Goal: Transaction & Acquisition: Purchase product/service

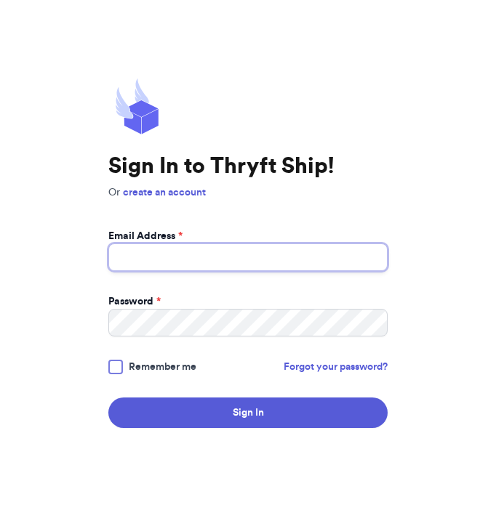
type input "[EMAIL_ADDRESS][DOMAIN_NAME]"
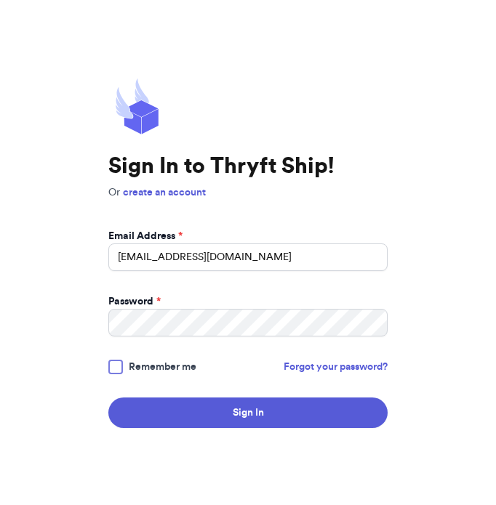
click at [295, 414] on button "Sign In" at bounding box center [247, 413] width 279 height 31
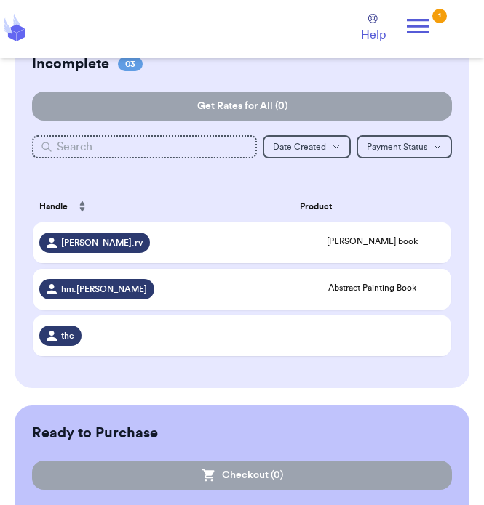
scroll to position [164, 0]
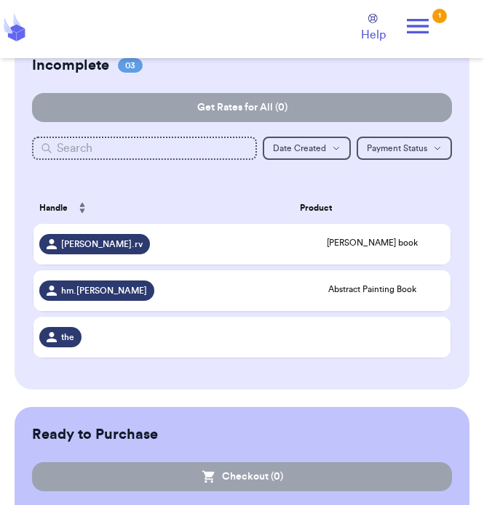
click at [372, 354] on td at bounding box center [372, 337] width 156 height 41
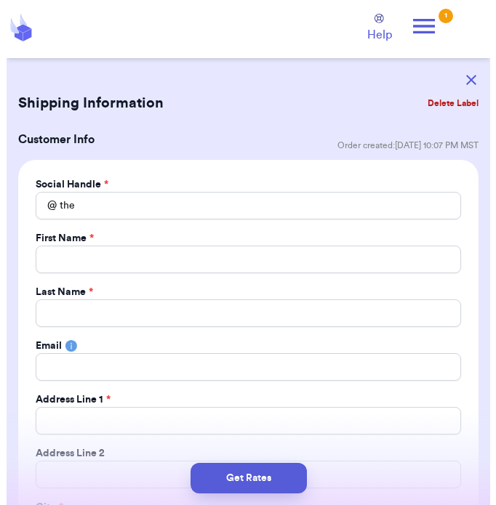
scroll to position [0, 0]
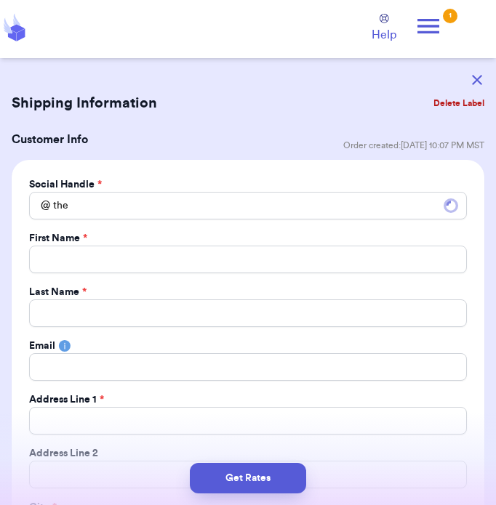
click at [449, 99] on button "Delete Label" at bounding box center [459, 103] width 63 height 32
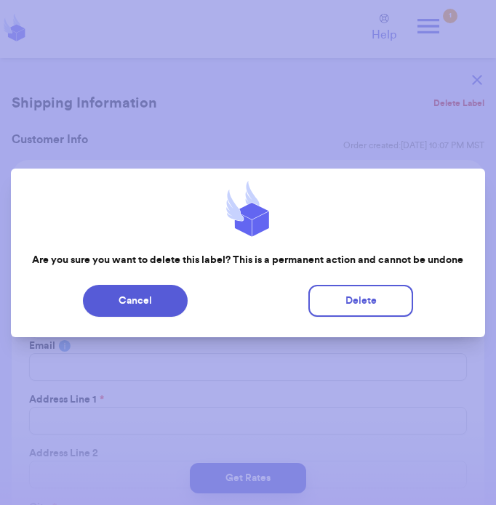
click at [355, 300] on button "Delete" at bounding box center [360, 301] width 105 height 32
type input "[PERSON_NAME] book"
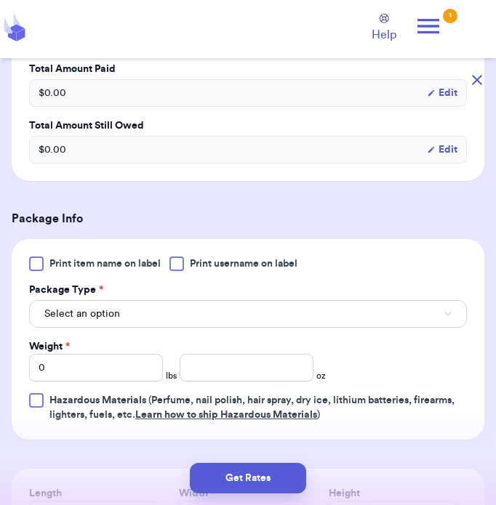
scroll to position [467, 0]
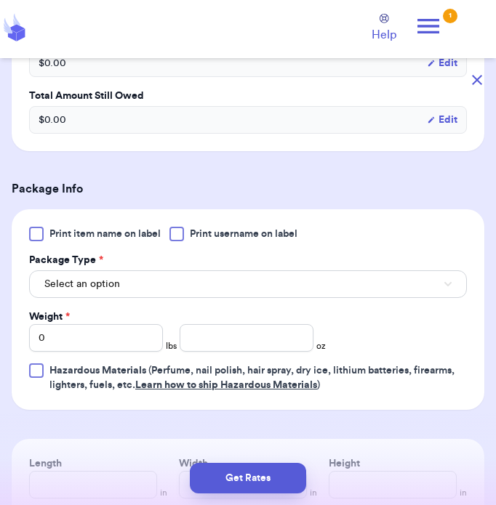
click at [135, 284] on button "Select an option" at bounding box center [248, 284] width 438 height 28
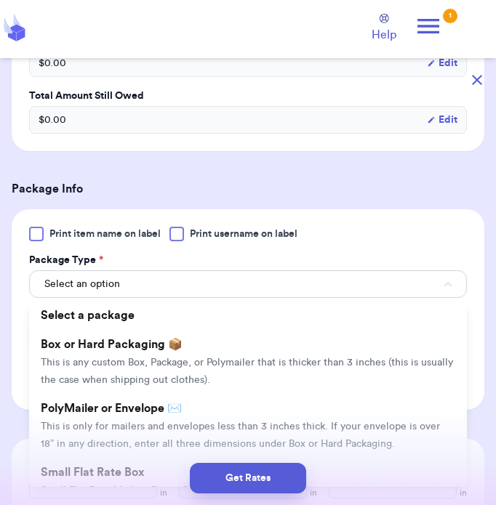
click at [156, 343] on span "Box or Hard Packaging 📦" at bounding box center [112, 345] width 142 height 12
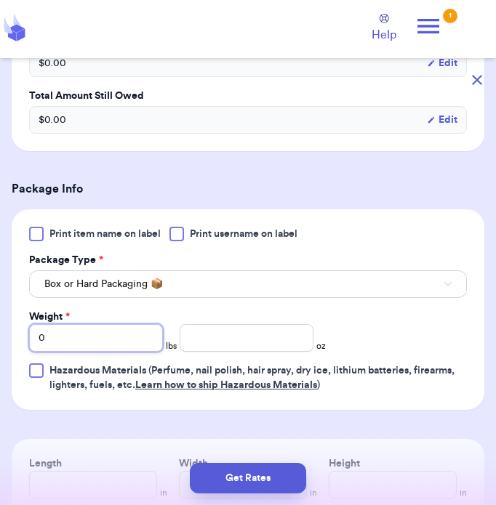
click at [121, 340] on input "0" at bounding box center [96, 338] width 134 height 28
type input "04"
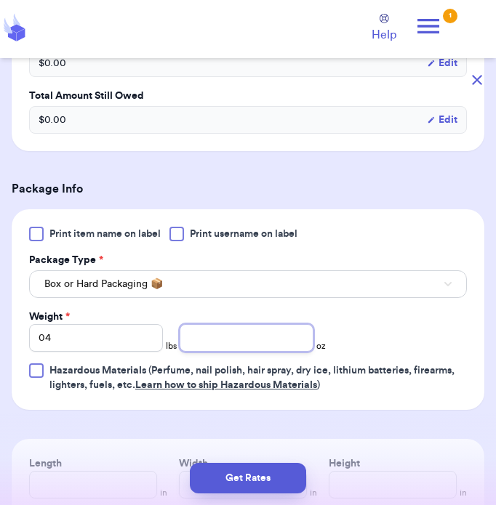
click at [265, 341] on input "number" at bounding box center [247, 338] width 134 height 28
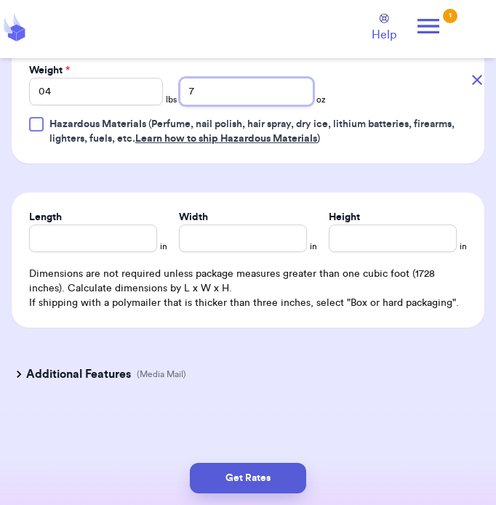
scroll to position [710, 0]
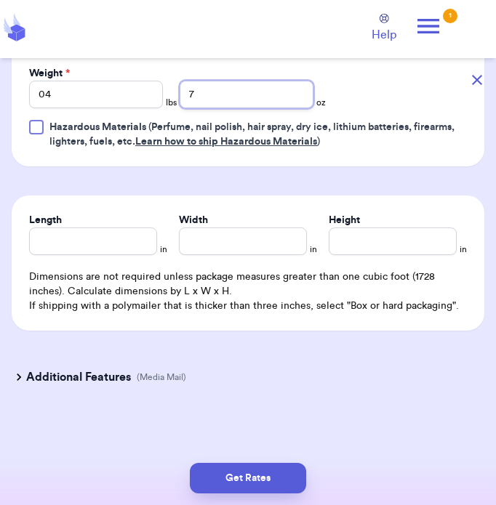
type input "7"
click at [128, 244] on input "Length" at bounding box center [93, 242] width 128 height 28
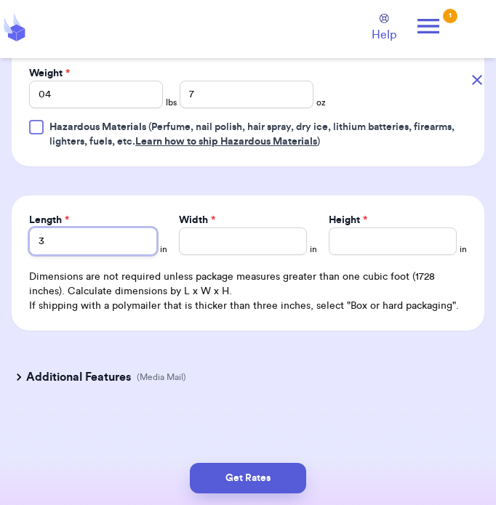
type input "3"
click at [261, 234] on input "Width *" at bounding box center [243, 242] width 128 height 28
type input "11"
click at [376, 234] on input "Height *" at bounding box center [393, 242] width 128 height 28
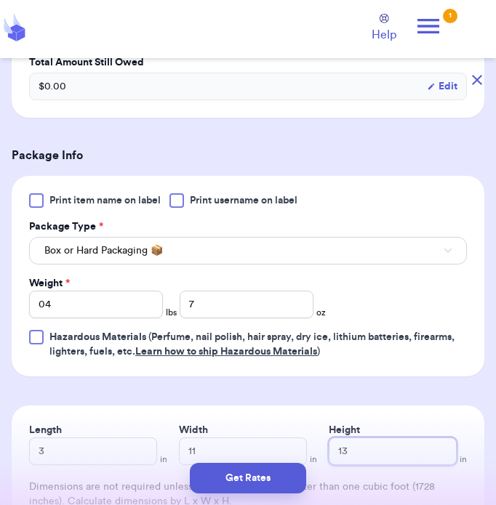
scroll to position [713, 0]
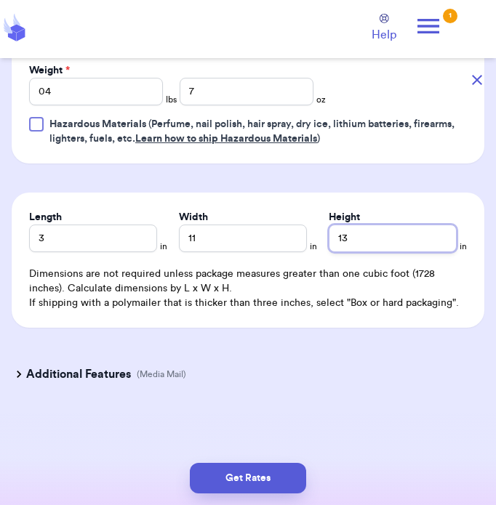
type input "13"
click at [122, 377] on h3 "Additional Features" at bounding box center [78, 374] width 105 height 17
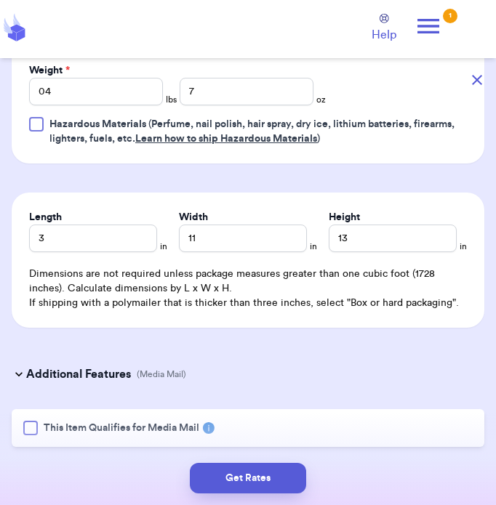
click at [33, 431] on div at bounding box center [30, 428] width 15 height 15
click at [0, 0] on input "This Item Qualifies for Media Mail" at bounding box center [0, 0] width 0 height 0
click at [260, 481] on button "Get Rates" at bounding box center [248, 478] width 116 height 31
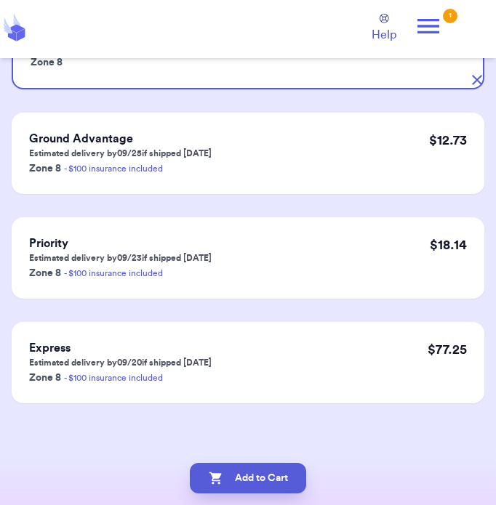
scroll to position [0, 0]
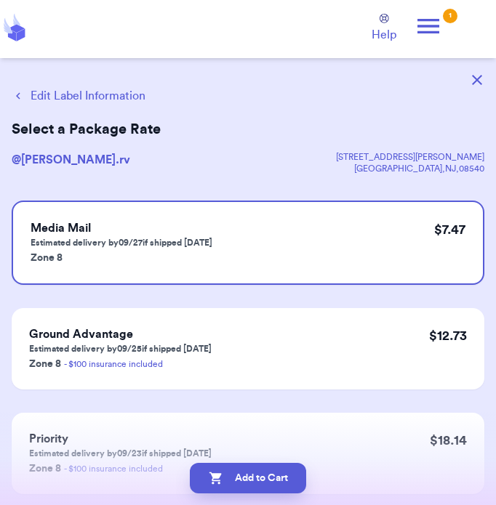
click at [262, 481] on button "Add to Cart" at bounding box center [248, 478] width 116 height 31
checkbox input "true"
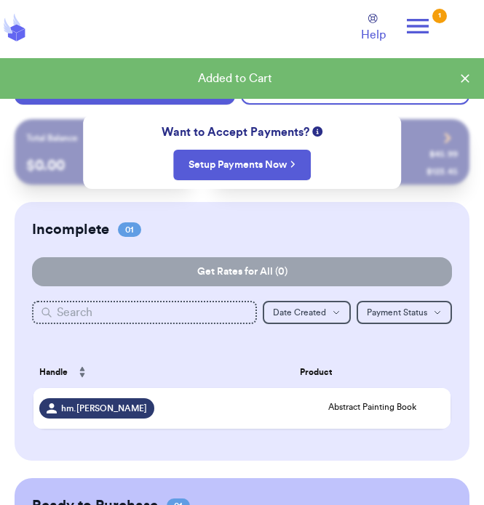
click at [285, 409] on div "hm.[PERSON_NAME]" at bounding box center [163, 408] width 249 height 20
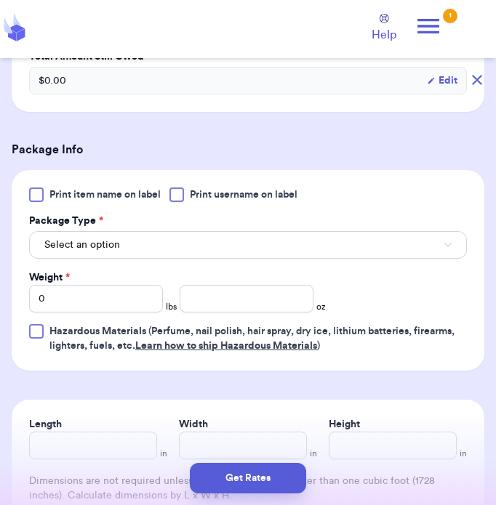
scroll to position [502, 0]
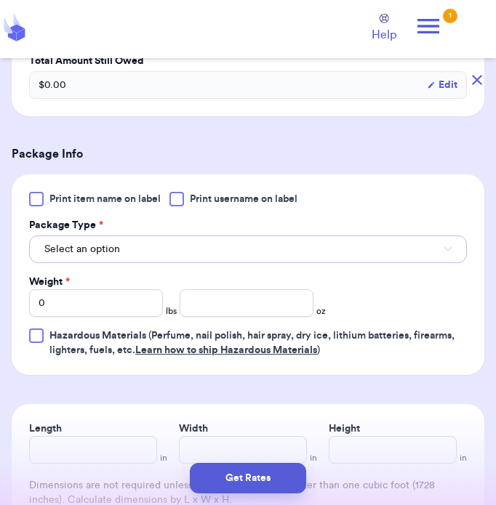
click at [275, 246] on button "Select an option" at bounding box center [248, 250] width 438 height 28
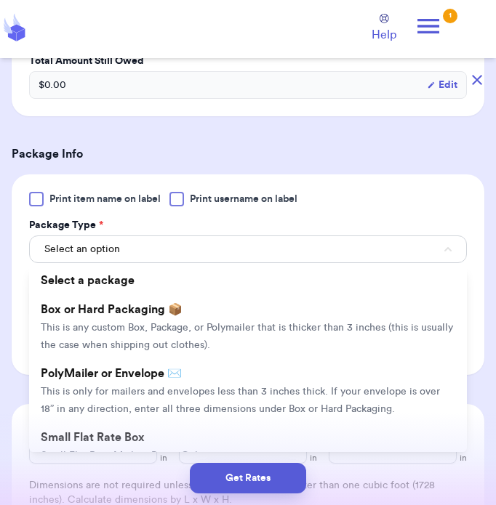
click at [185, 324] on span "This is any custom Box, Package, or Polymailer that is thicker than 3 inches (t…" at bounding box center [247, 337] width 412 height 28
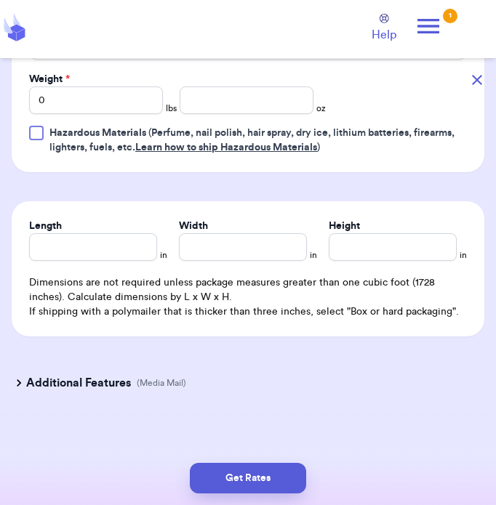
scroll to position [707, 0]
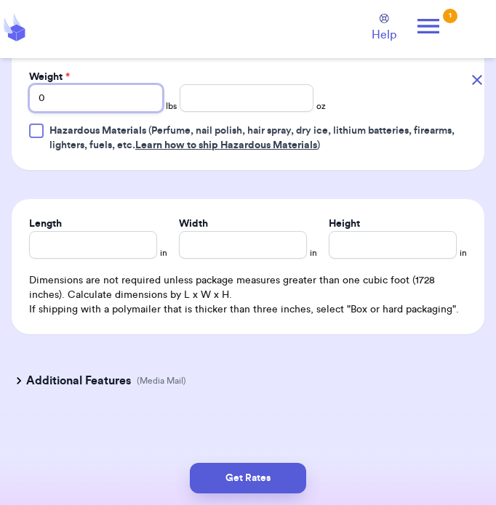
click at [118, 105] on input "0" at bounding box center [96, 98] width 134 height 28
type input "03"
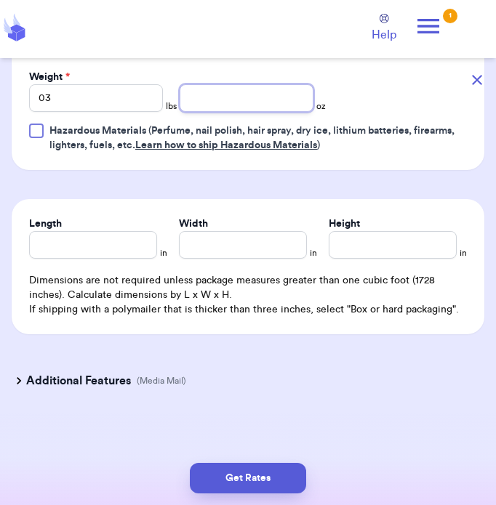
click at [267, 87] on input "number" at bounding box center [247, 98] width 134 height 28
type input "16"
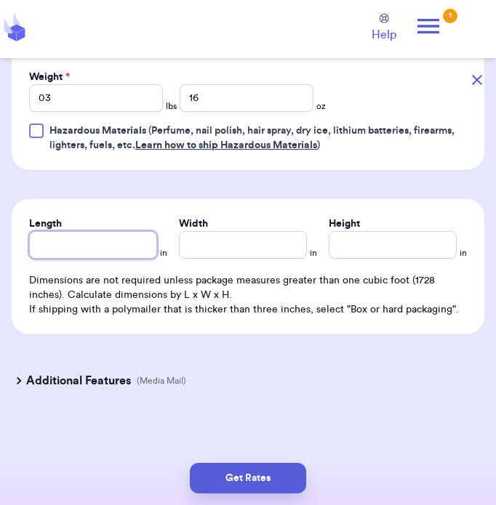
click at [132, 241] on input "Length" at bounding box center [93, 245] width 128 height 28
type input "3"
click at [268, 229] on div "Width *" at bounding box center [243, 224] width 128 height 15
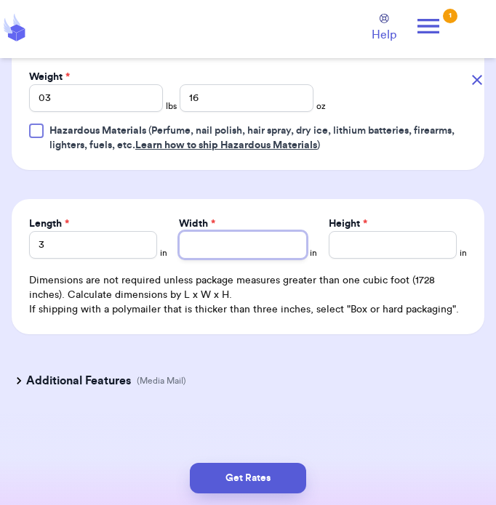
click at [254, 246] on input "Width *" at bounding box center [243, 245] width 128 height 28
type input "11"
click at [386, 252] on input "Height *" at bounding box center [393, 245] width 128 height 28
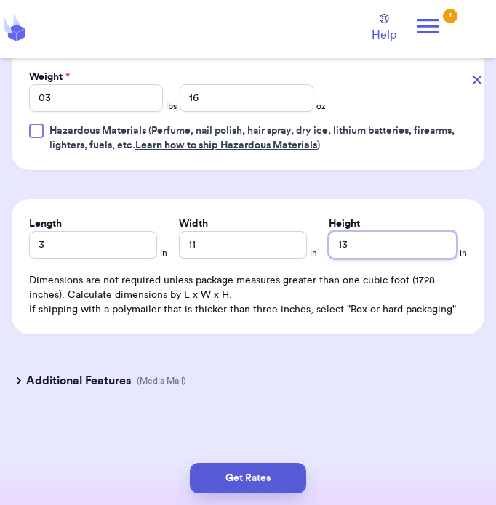
type input "13"
click at [162, 386] on p "(Media Mail)" at bounding box center [161, 381] width 49 height 12
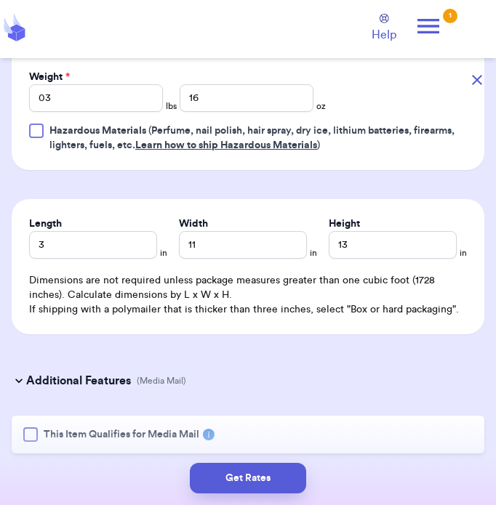
click at [82, 435] on span "This Item Qualifies for Media Mail" at bounding box center [122, 435] width 156 height 15
click at [0, 0] on input "This Item Qualifies for Media Mail" at bounding box center [0, 0] width 0 height 0
click at [265, 481] on button "Get Rates" at bounding box center [248, 478] width 116 height 31
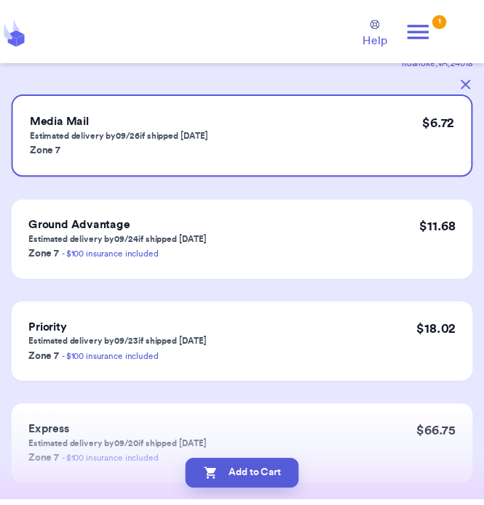
scroll to position [118, 0]
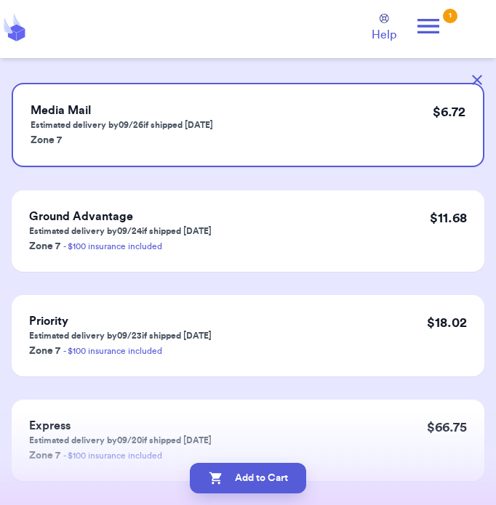
click at [271, 480] on button "Add to Cart" at bounding box center [248, 478] width 116 height 31
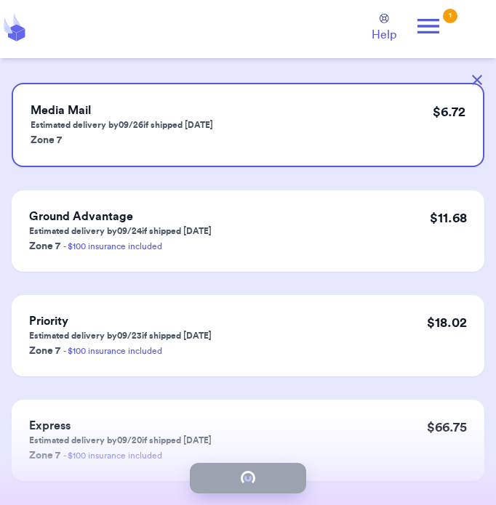
checkbox input "true"
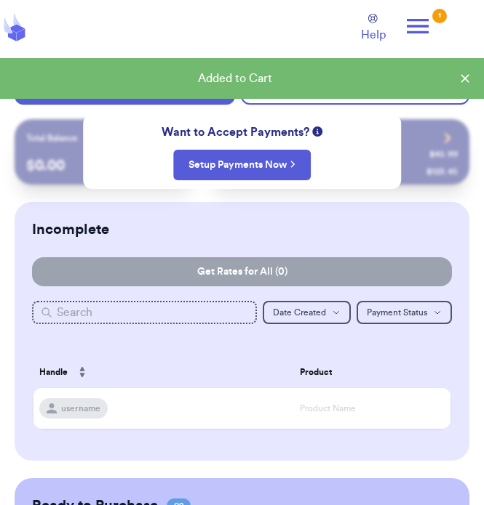
click at [430, 28] on icon at bounding box center [417, 26] width 29 height 29
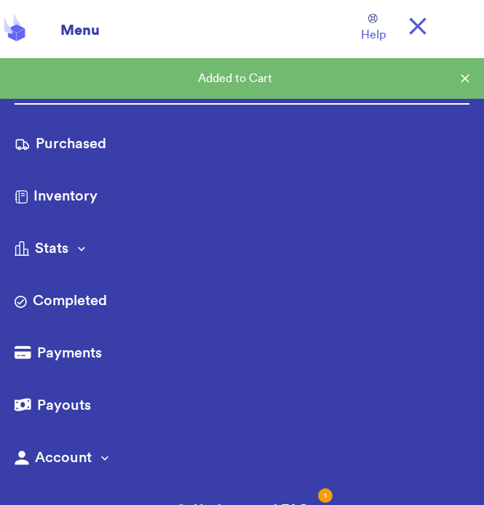
click at [406, 19] on icon at bounding box center [417, 26] width 29 height 29
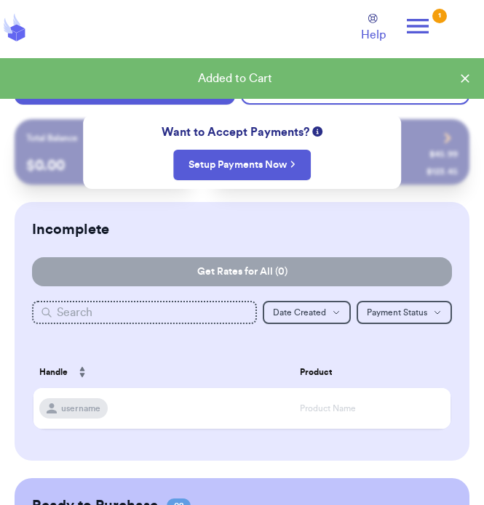
click at [465, 79] on icon at bounding box center [464, 78] width 9 height 9
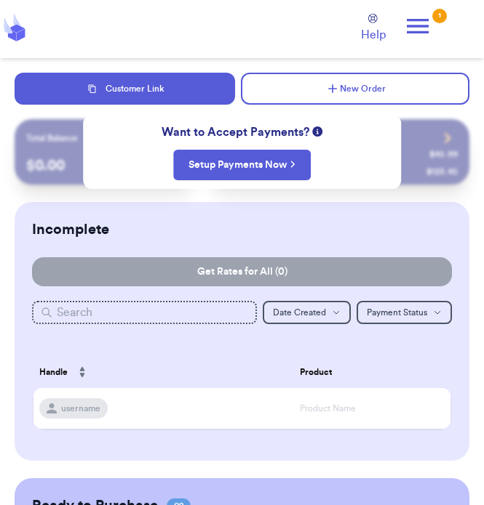
click at [415, 27] on icon at bounding box center [417, 26] width 29 height 29
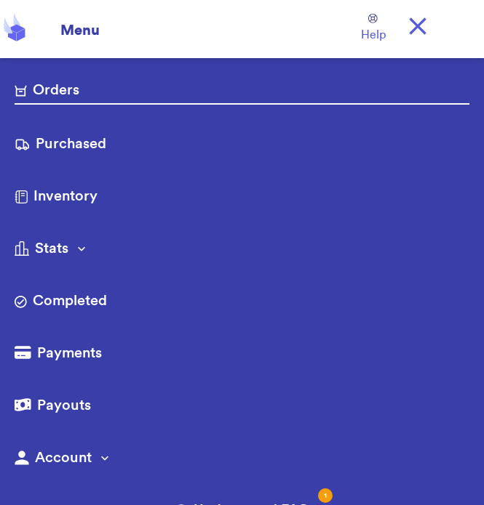
click at [419, 28] on icon at bounding box center [417, 25] width 17 height 17
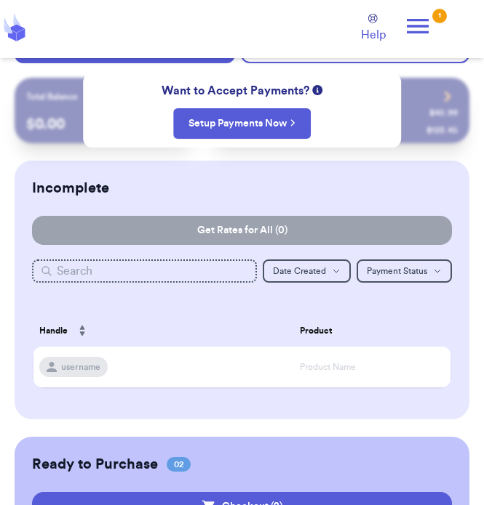
scroll to position [250, 0]
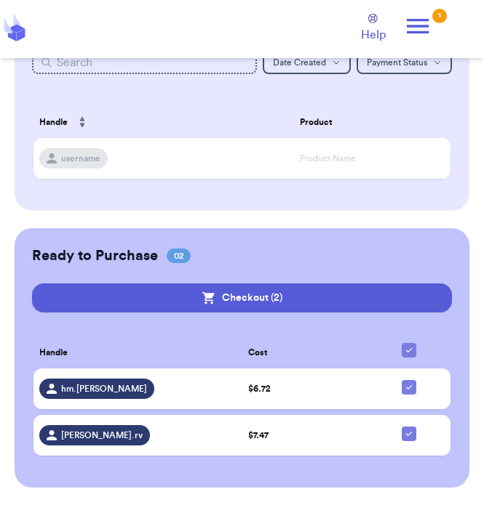
click at [353, 298] on button "Checkout ( 2 )" at bounding box center [242, 298] width 420 height 29
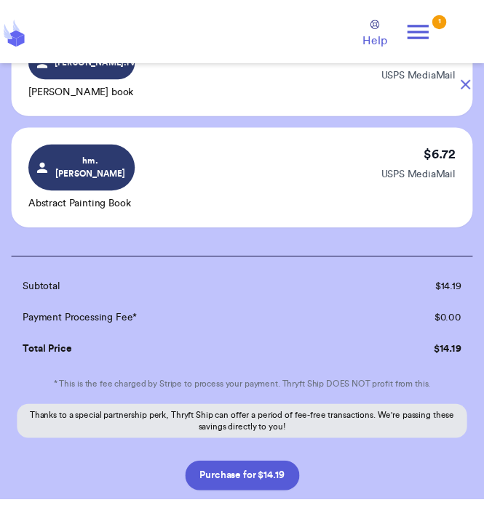
scroll to position [206, 0]
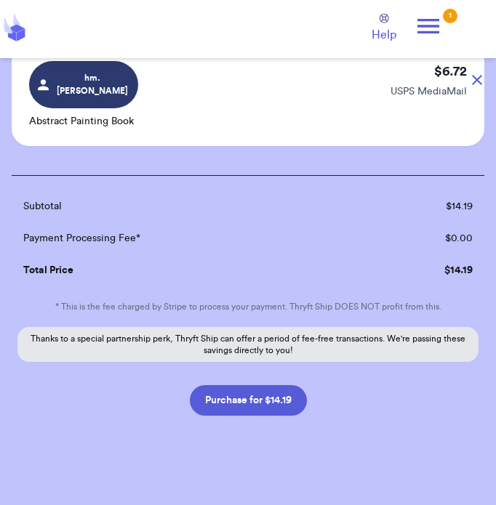
click at [272, 390] on button "Purchase for $14.19" at bounding box center [248, 400] width 117 height 31
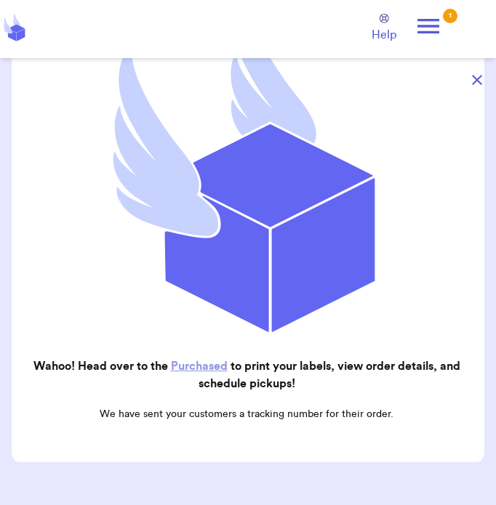
click at [193, 361] on link "Purchased" at bounding box center [199, 367] width 57 height 12
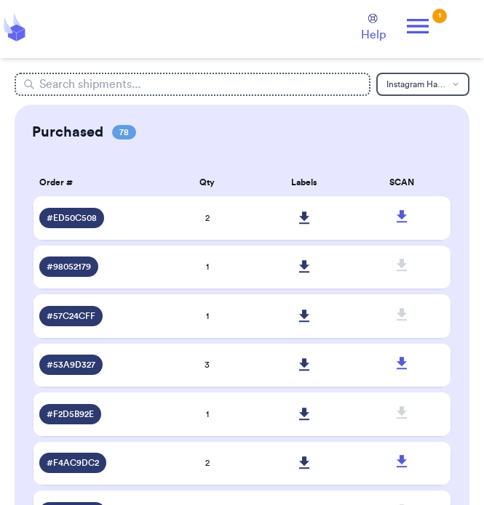
click at [300, 220] on icon at bounding box center [304, 218] width 11 height 13
